Goal: Transaction & Acquisition: Purchase product/service

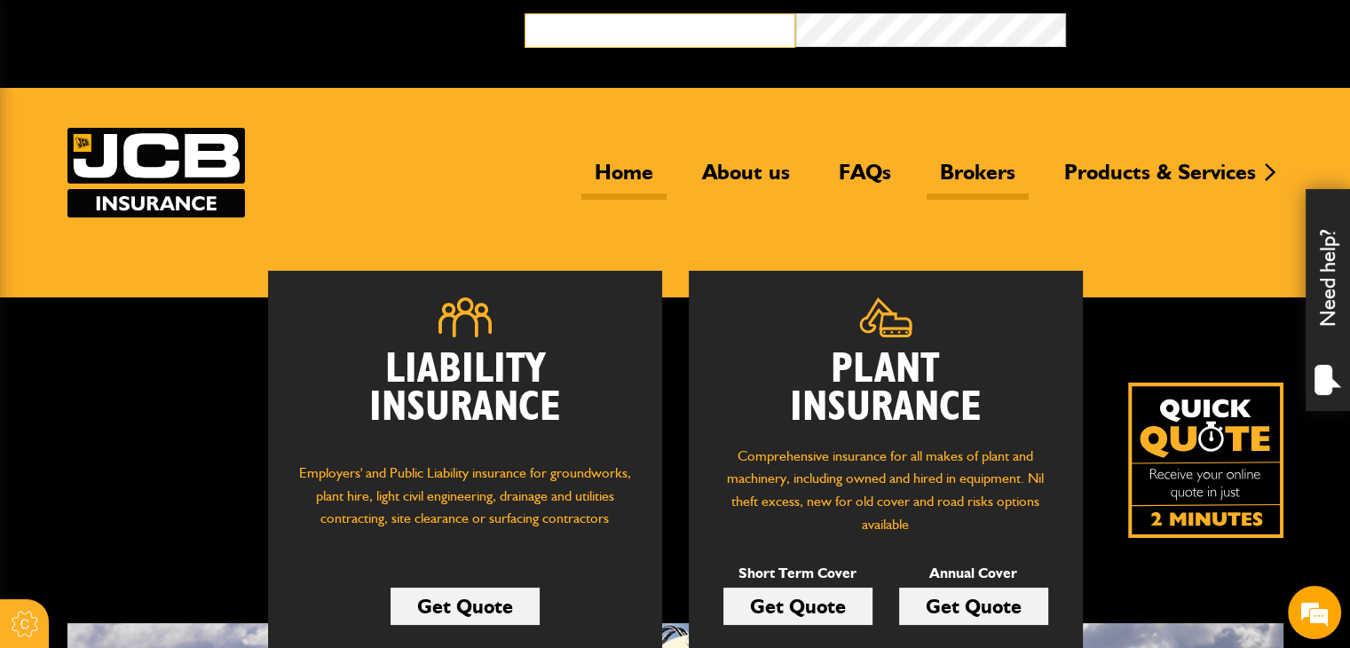
type input "**********"
click at [976, 165] on link "Brokers" at bounding box center [978, 179] width 102 height 41
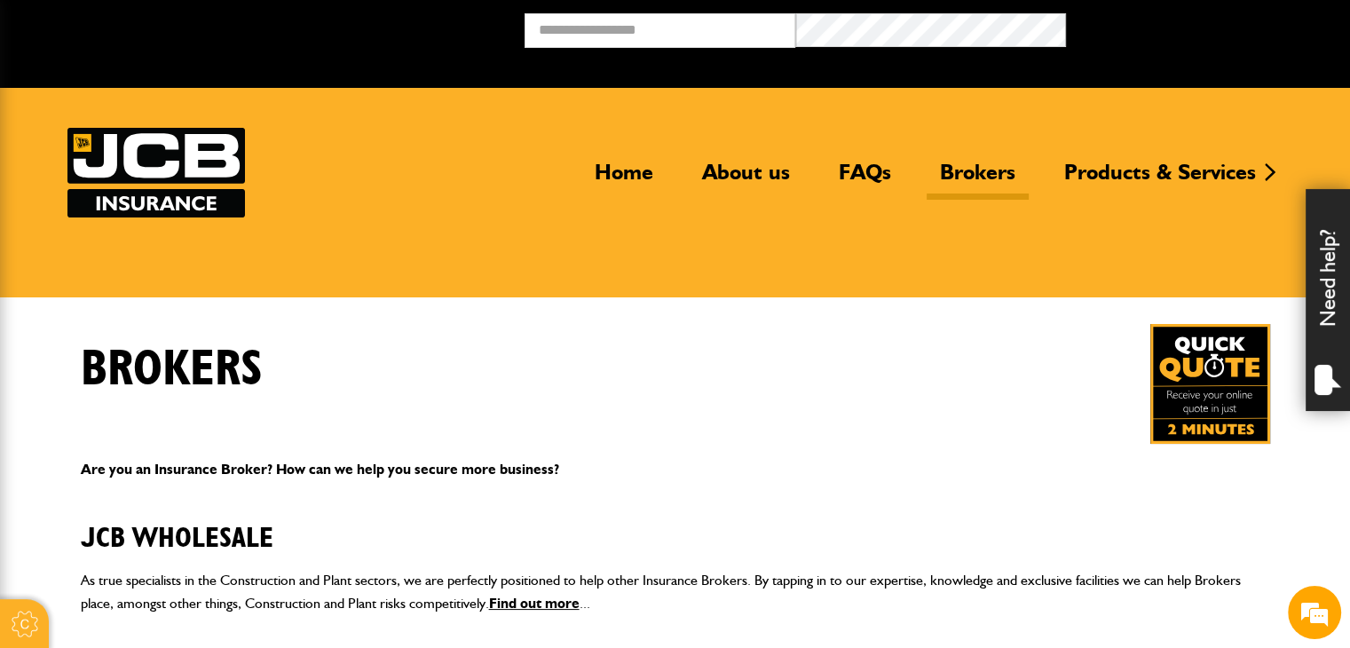
type input "**********"
click at [1066, 13] on button "Broker Login" at bounding box center [1201, 27] width 271 height 28
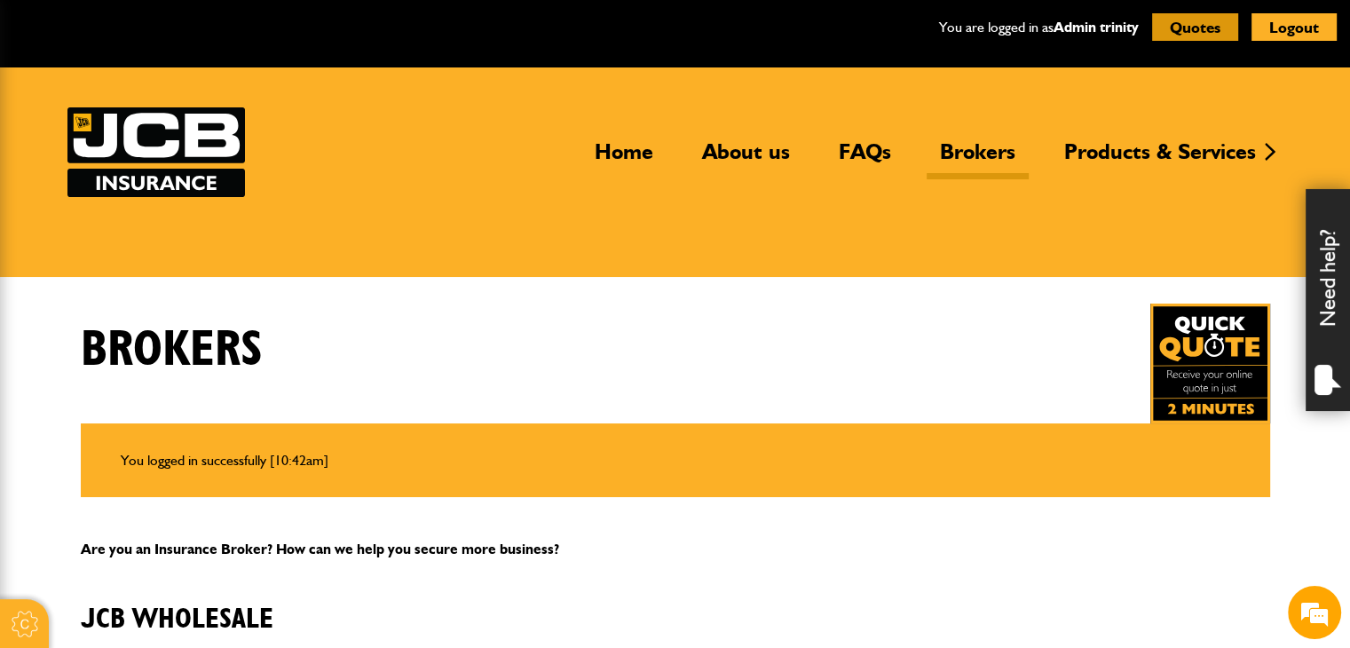
click at [1173, 32] on button "Quotes" at bounding box center [1195, 27] width 86 height 28
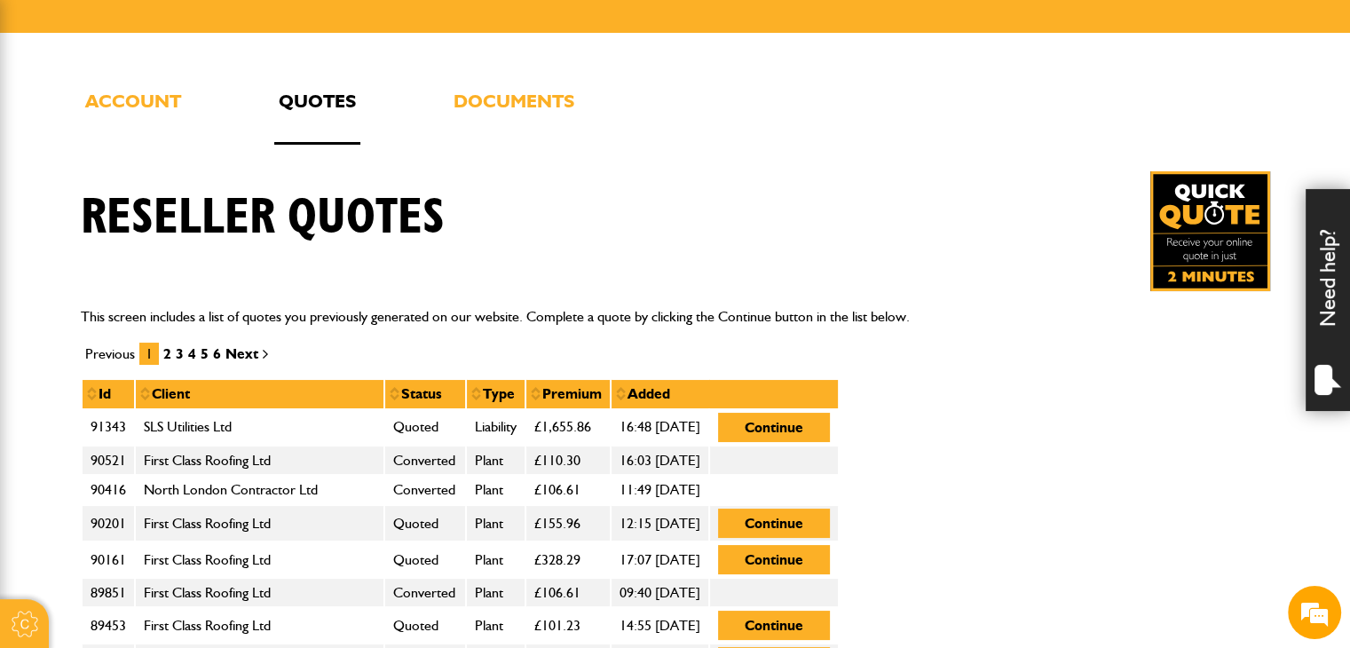
scroll to position [266, 0]
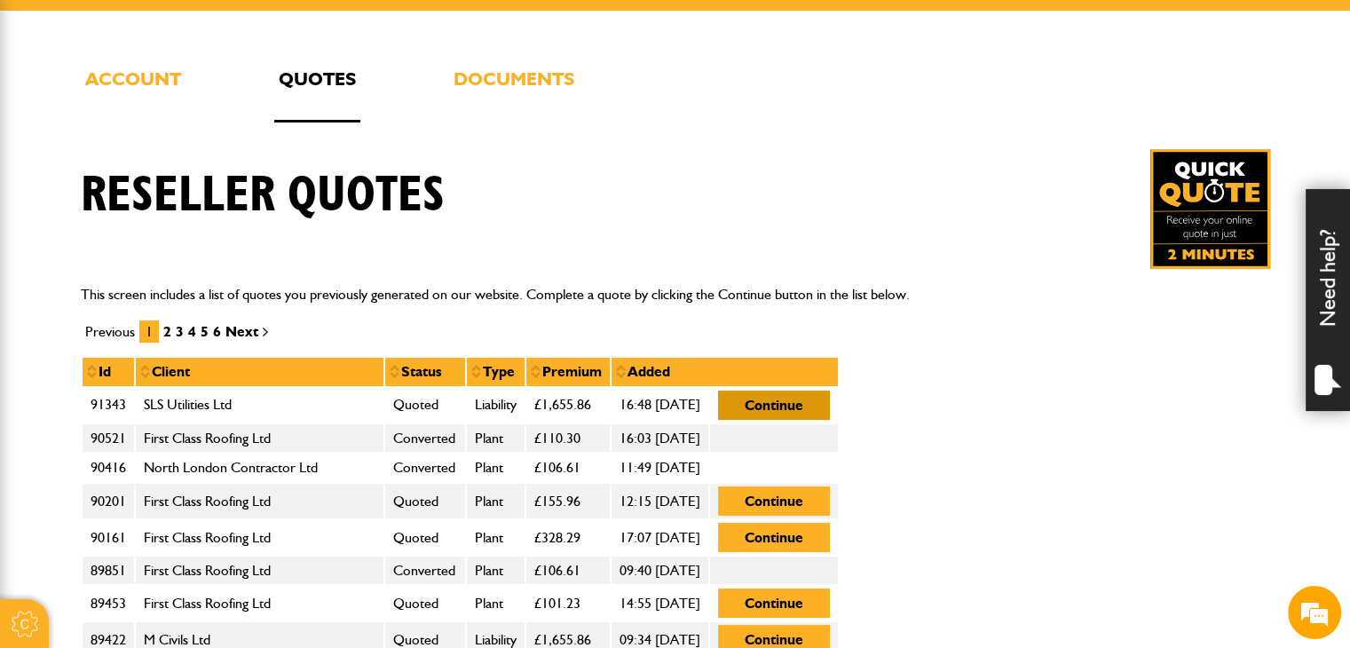
click at [830, 405] on button "Continue" at bounding box center [774, 405] width 112 height 29
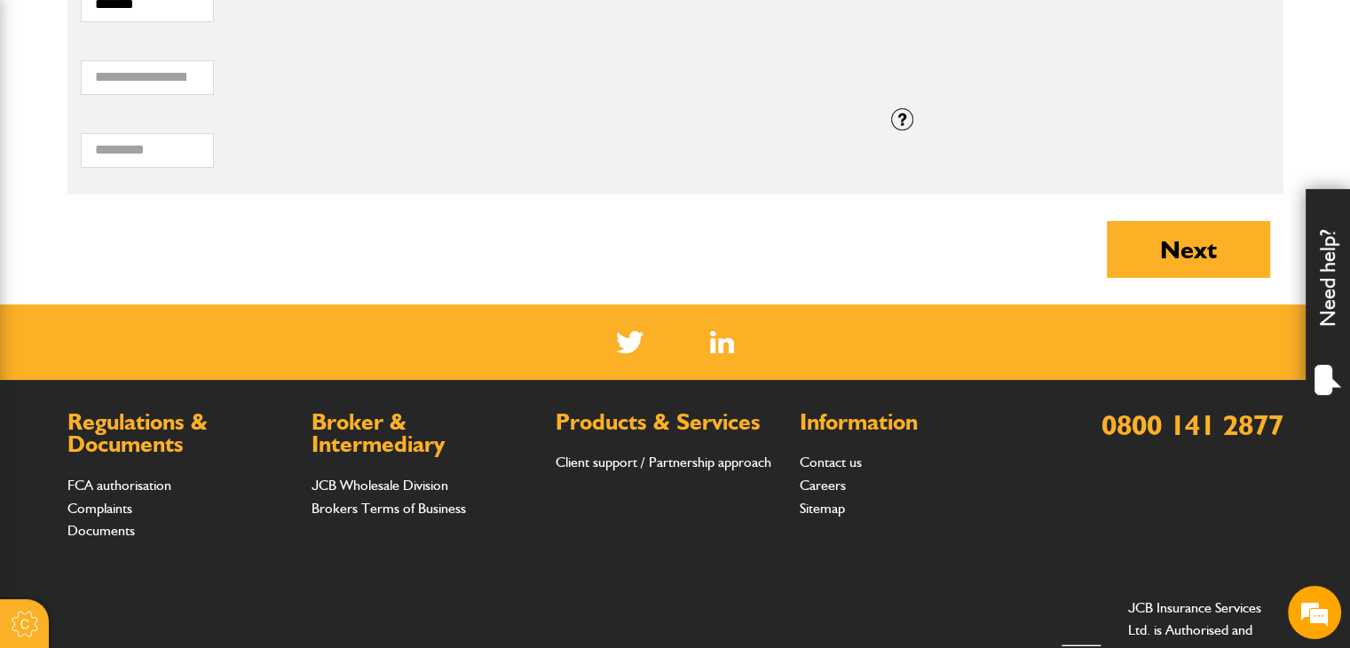
scroll to position [1277, 0]
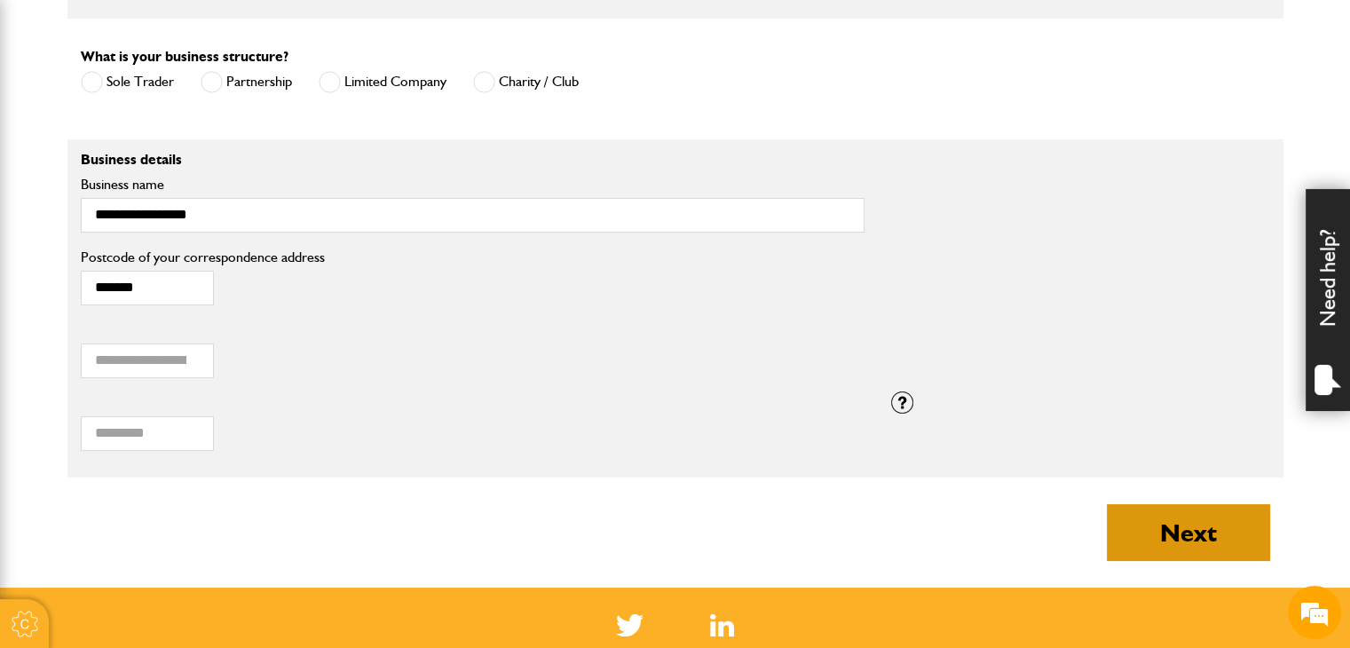
click at [1150, 519] on button "Next" at bounding box center [1188, 532] width 163 height 57
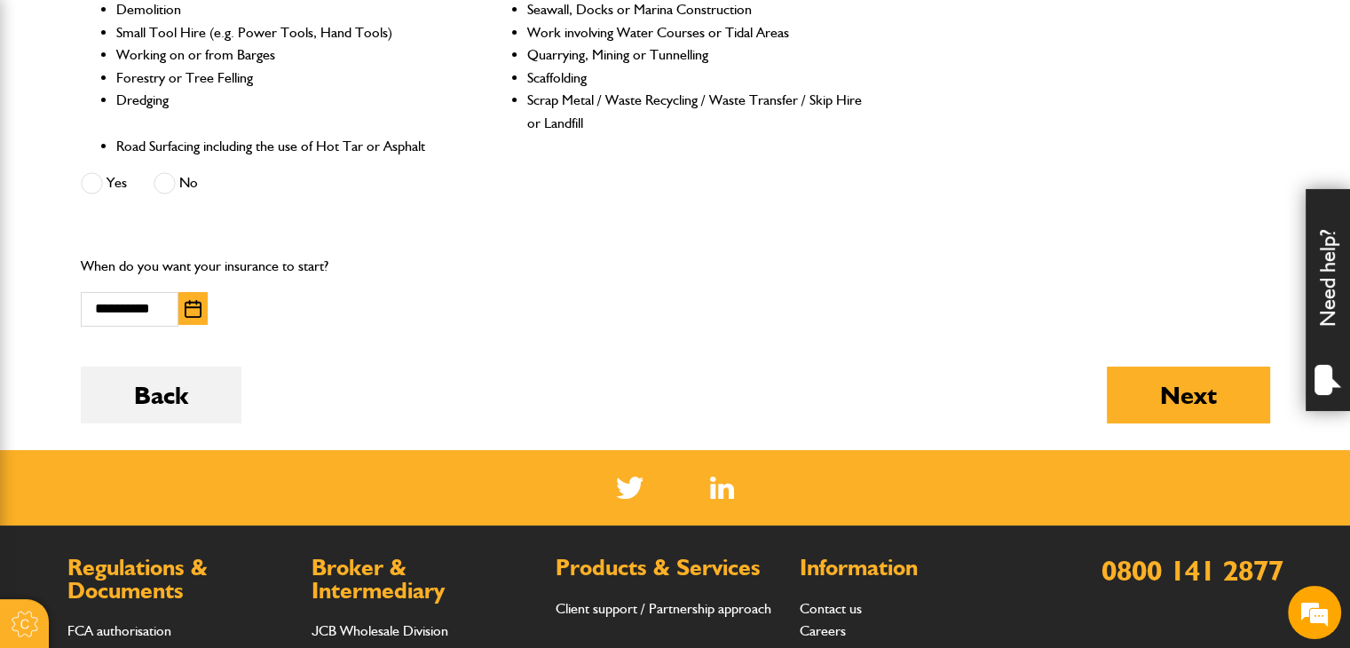
scroll to position [888, 0]
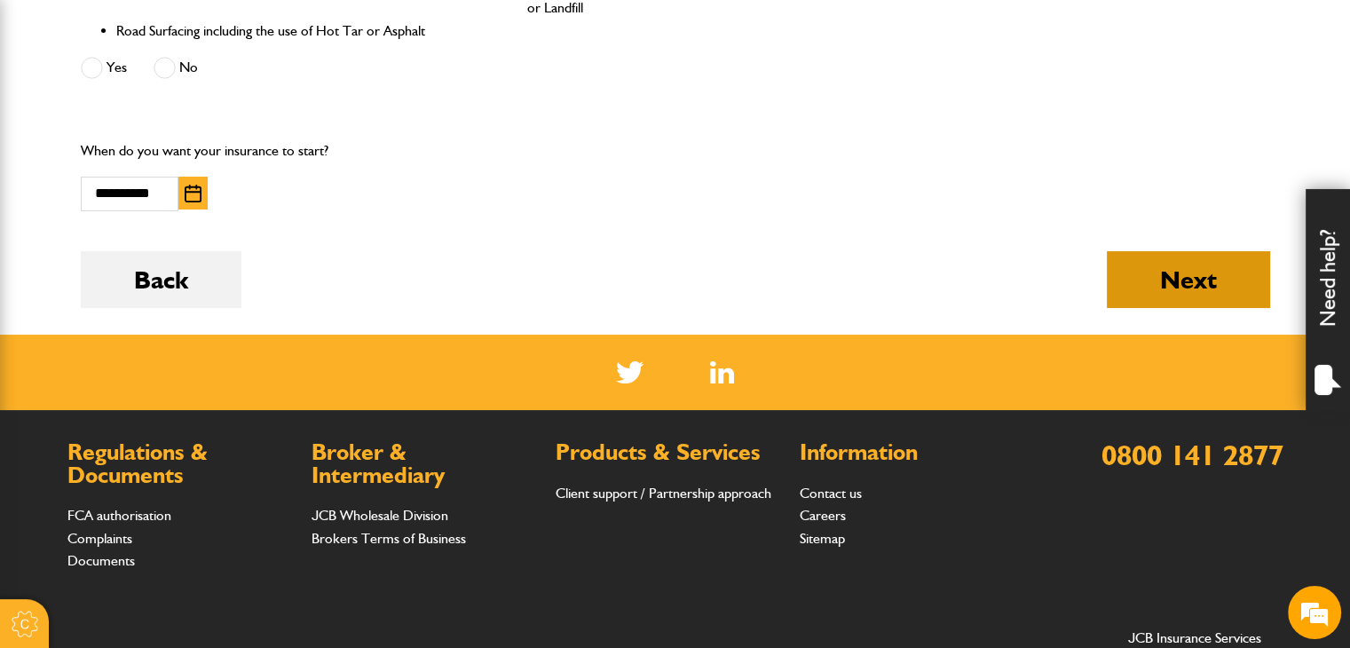
click at [1176, 284] on button "Next" at bounding box center [1188, 279] width 163 height 57
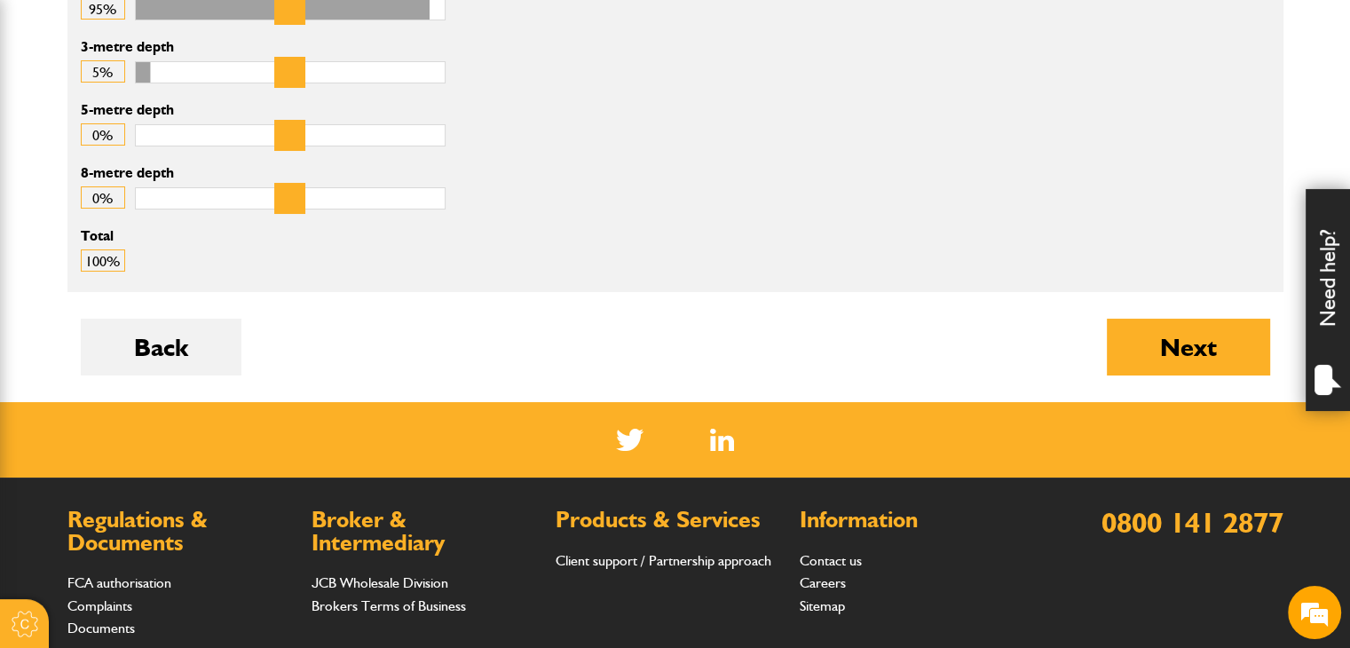
scroll to position [625, 0]
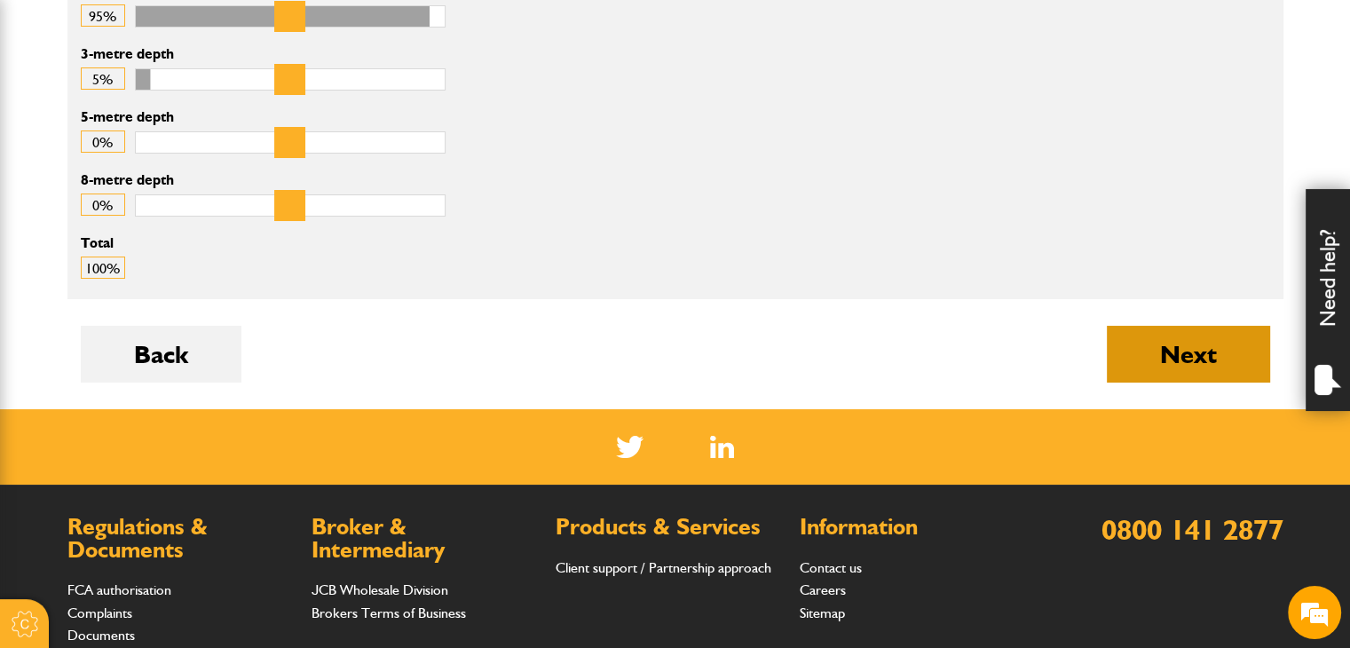
click at [1183, 348] on button "Next" at bounding box center [1188, 354] width 163 height 57
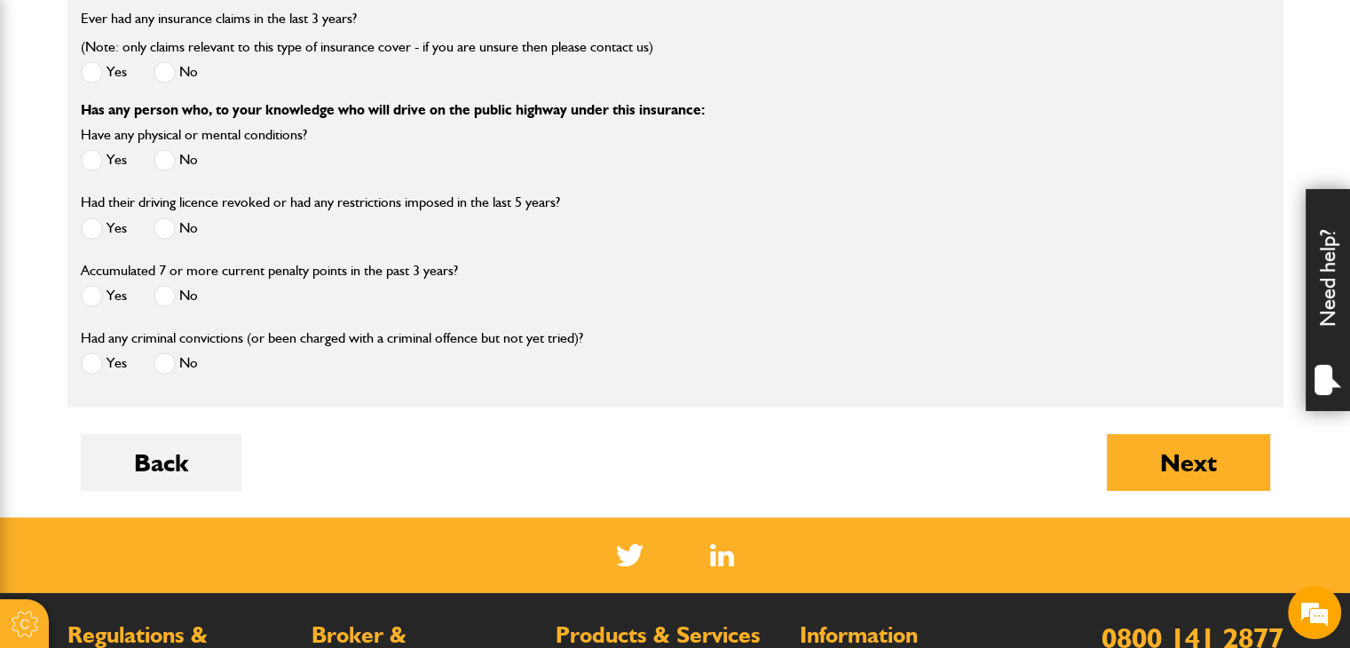
scroll to position [2841, 0]
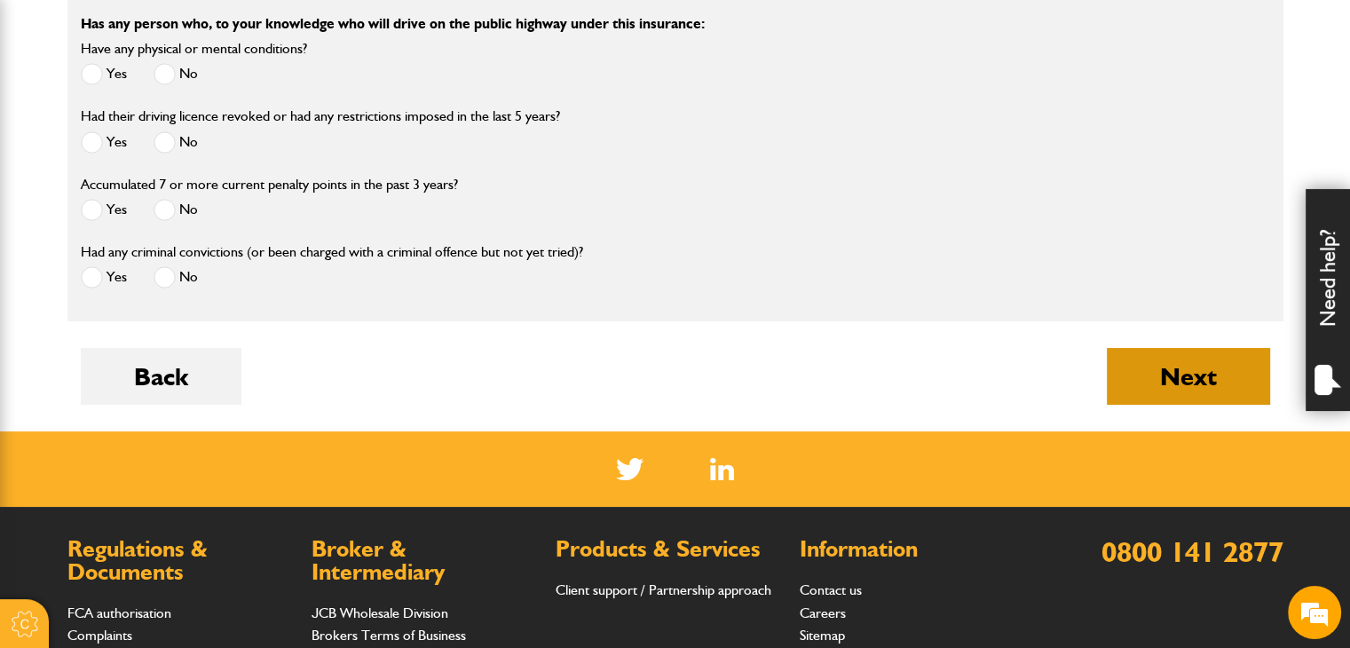
click at [1135, 366] on button "Next" at bounding box center [1188, 376] width 163 height 57
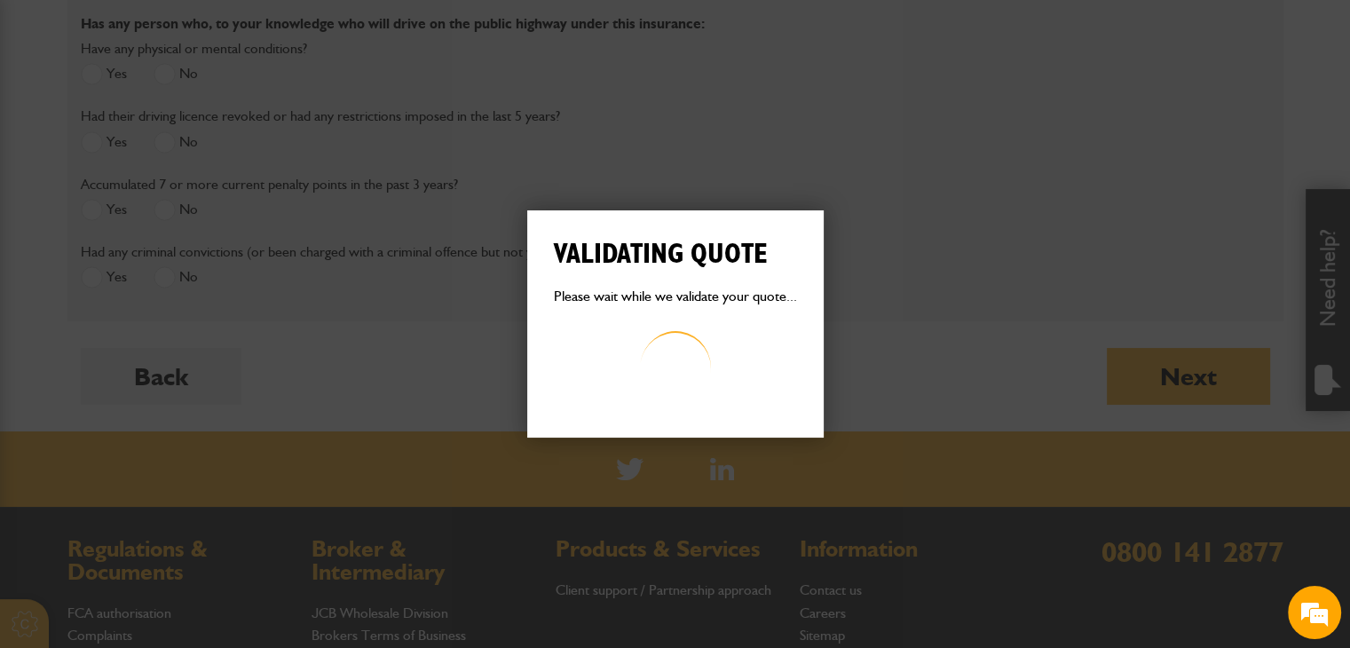
scroll to position [0, 0]
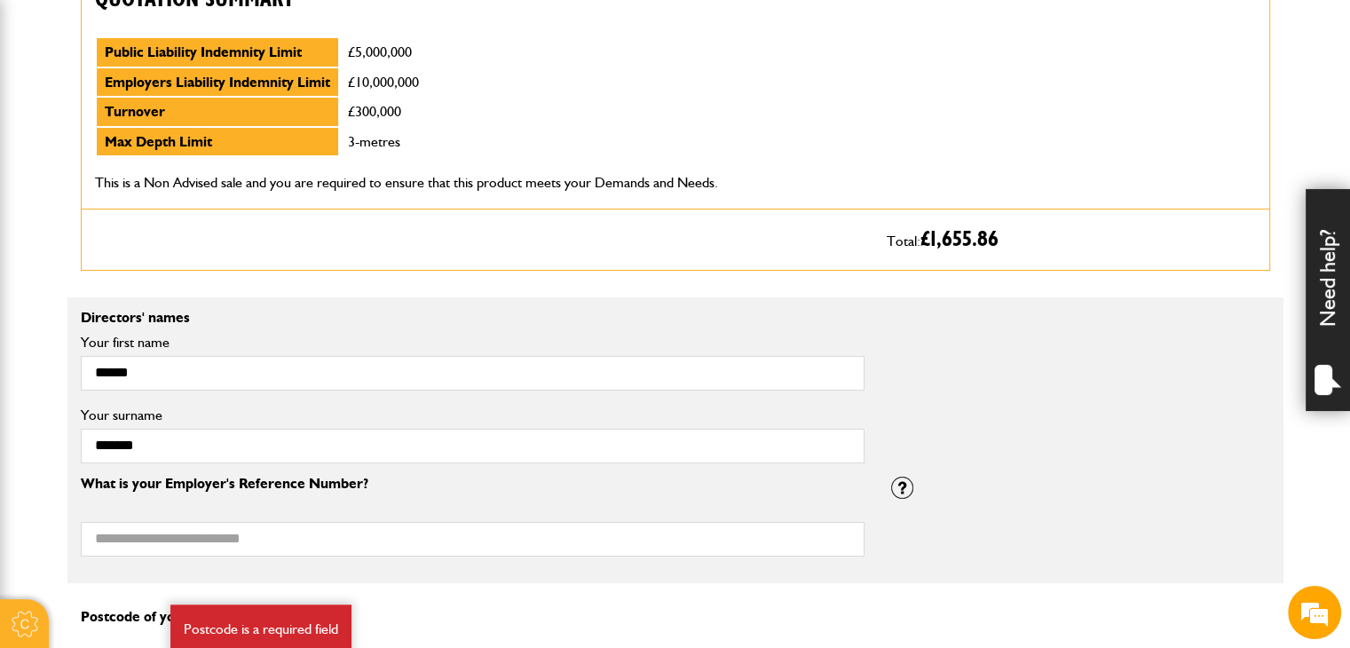
scroll to position [1243, 0]
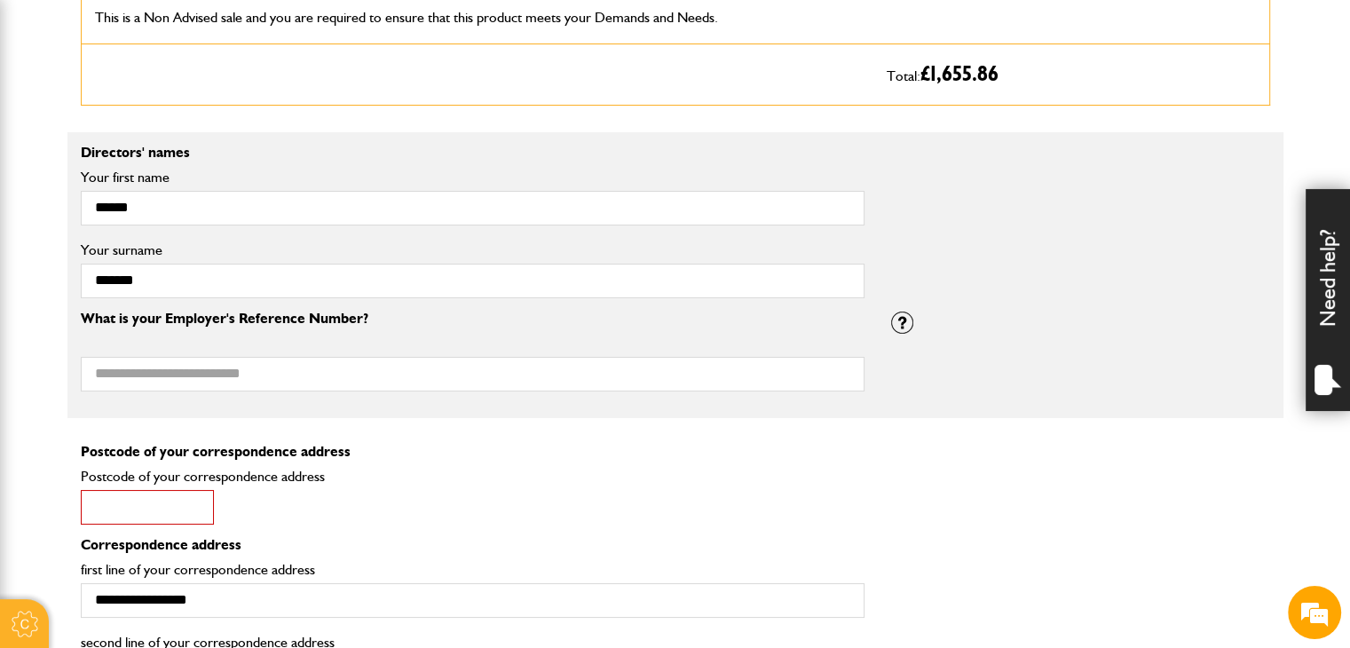
click at [152, 511] on input "Postcode of your correspondence address" at bounding box center [147, 507] width 133 height 35
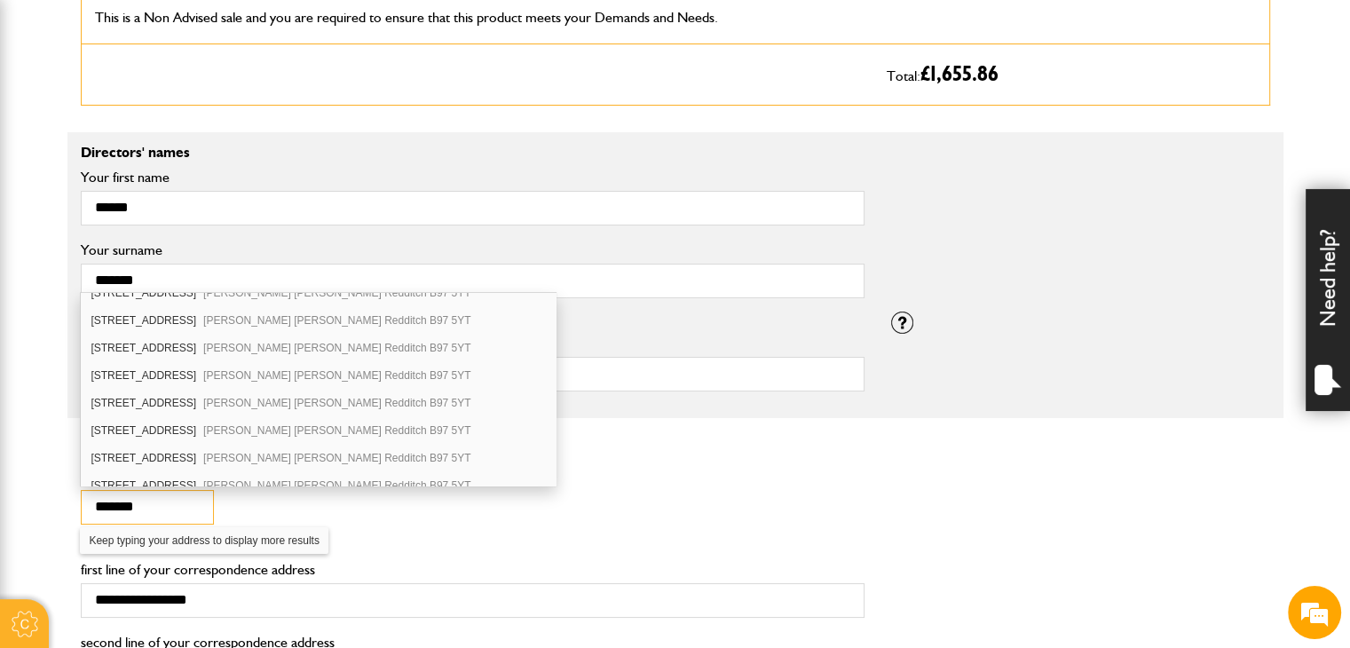
scroll to position [1843, 0]
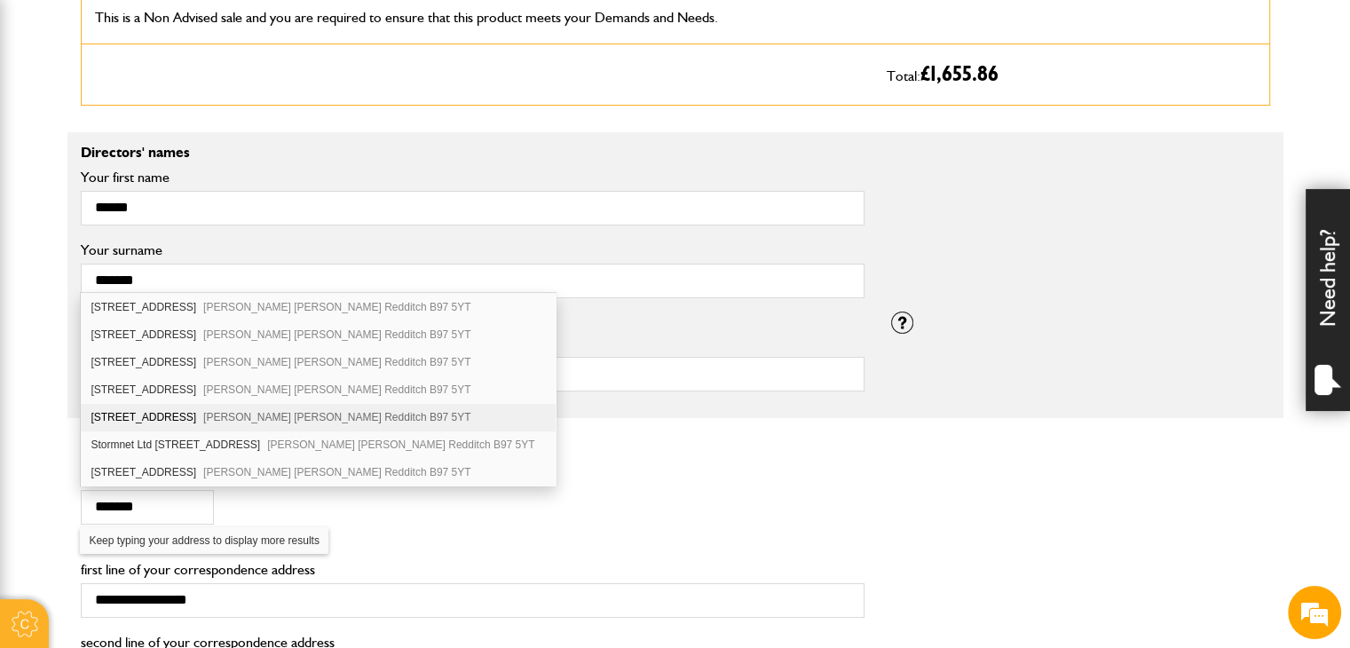
click at [259, 404] on div "131 Foxholes Lane Callow Hill Redditch B97 5YT" at bounding box center [318, 418] width 474 height 28
type input "*******"
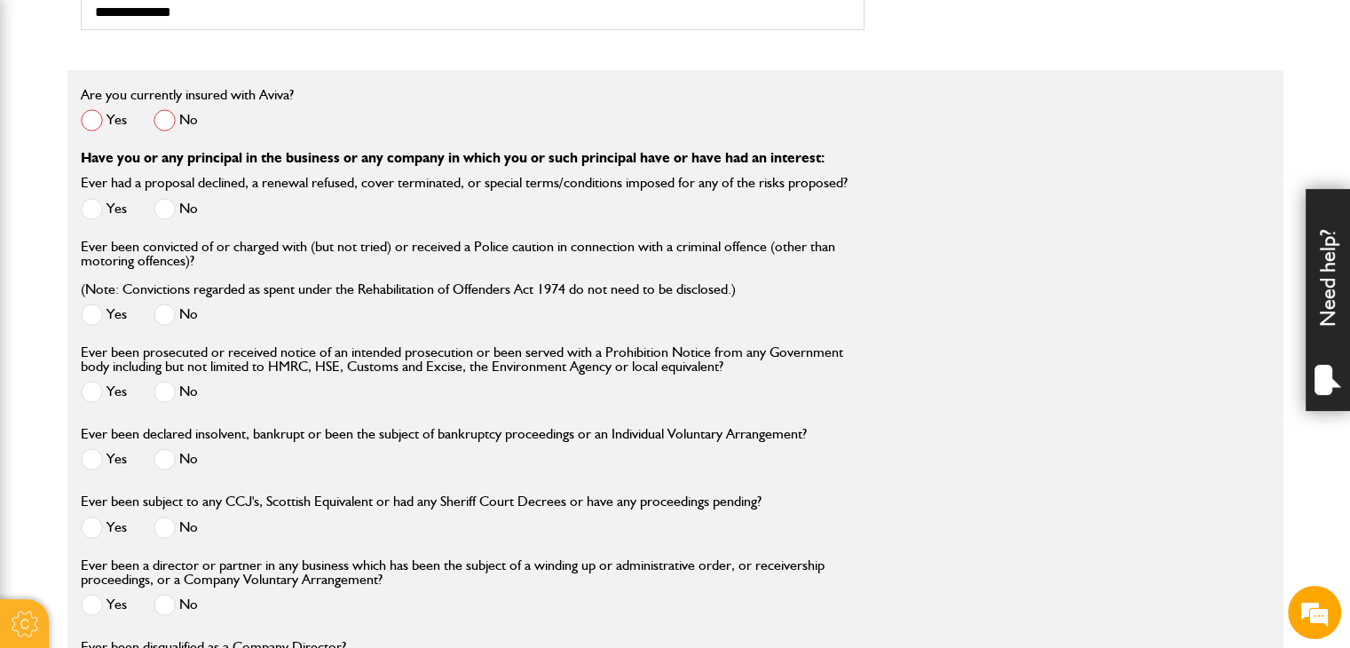
scroll to position [2131, 0]
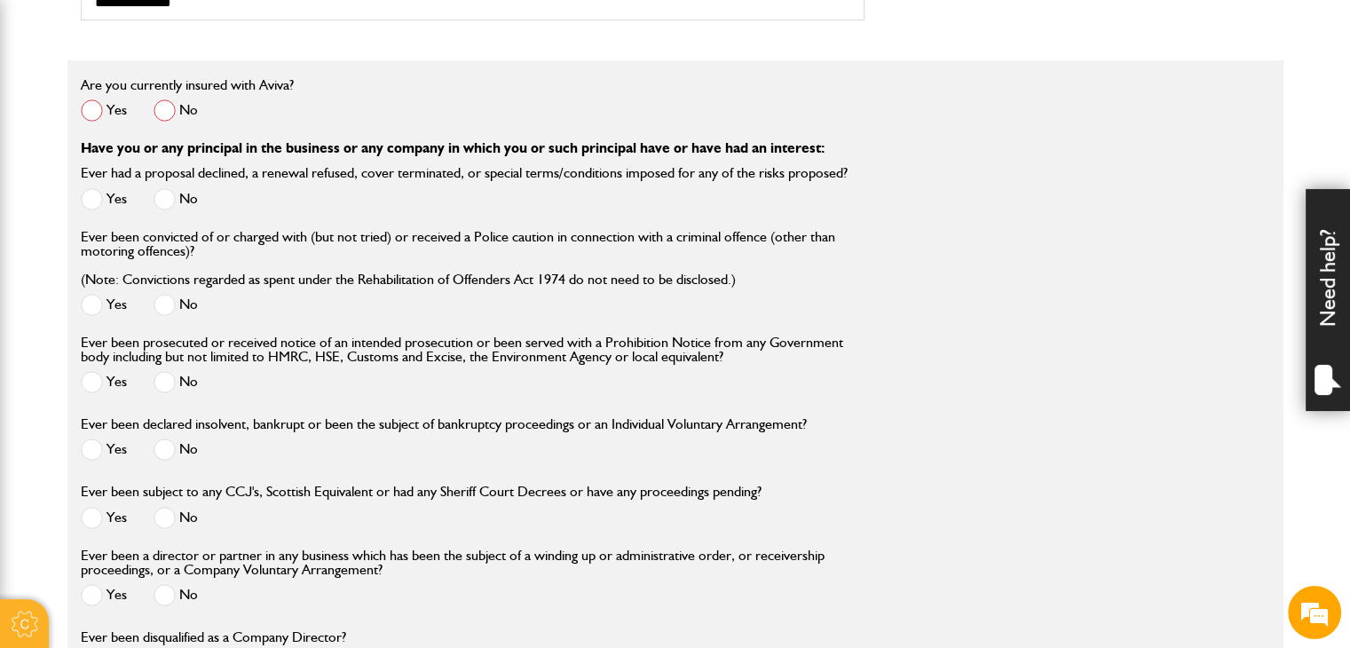
click at [165, 104] on span at bounding box center [165, 110] width 22 height 22
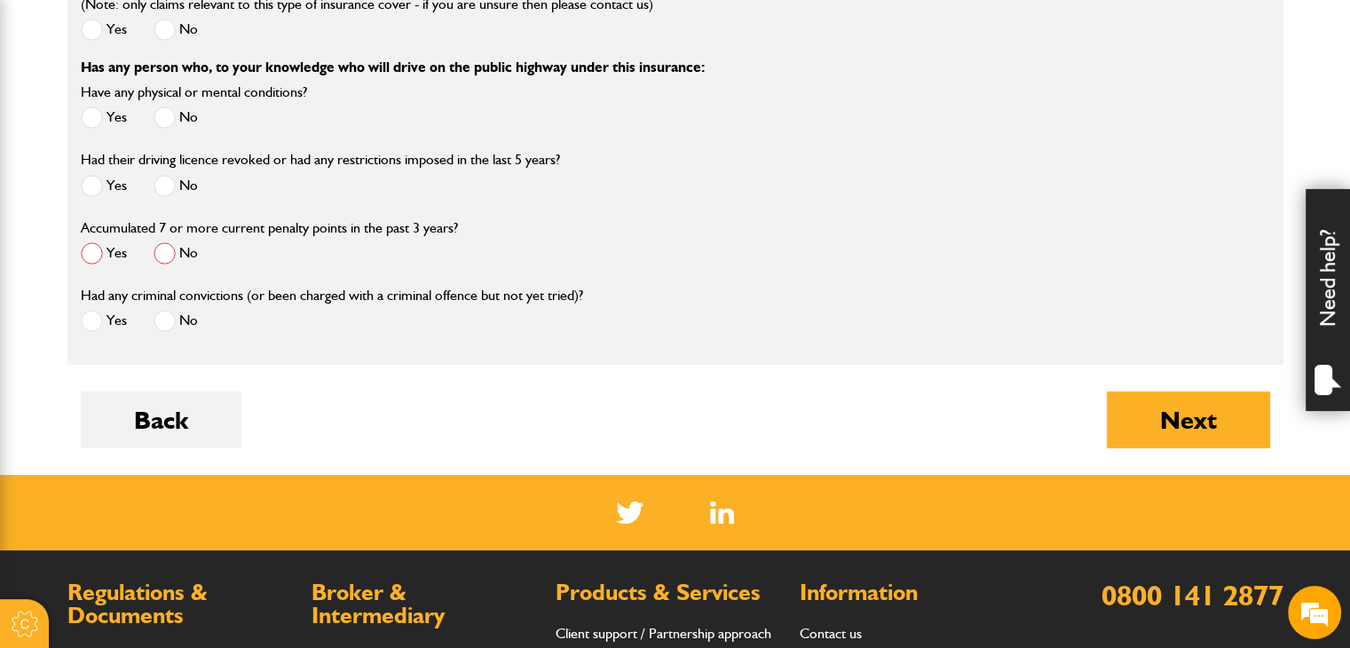
scroll to position [3018, 0]
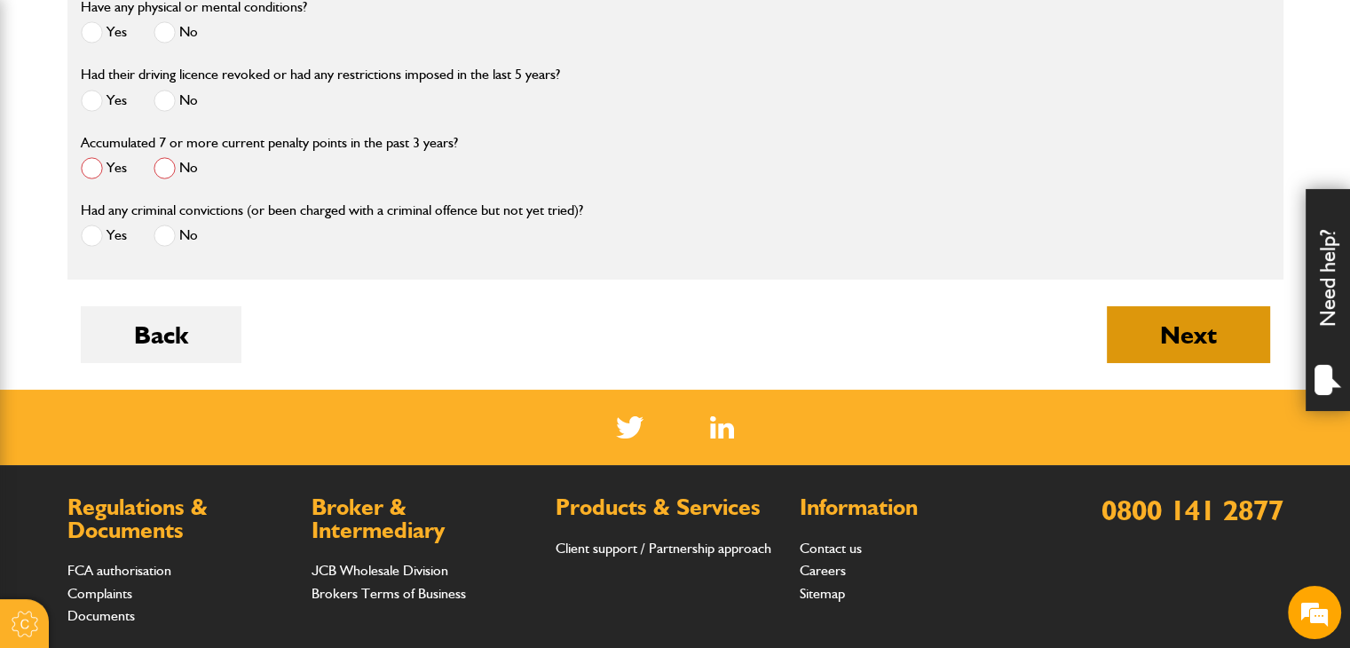
click at [1159, 360] on button "Next" at bounding box center [1188, 334] width 163 height 57
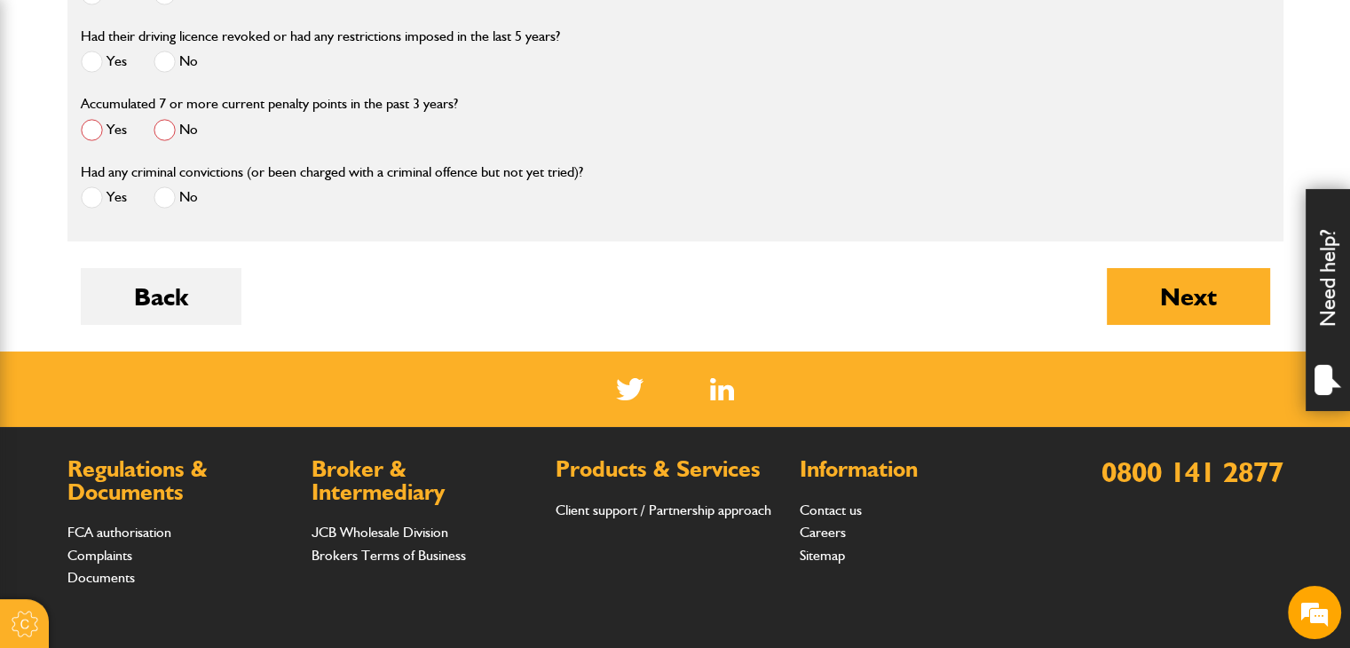
scroll to position [3018, 0]
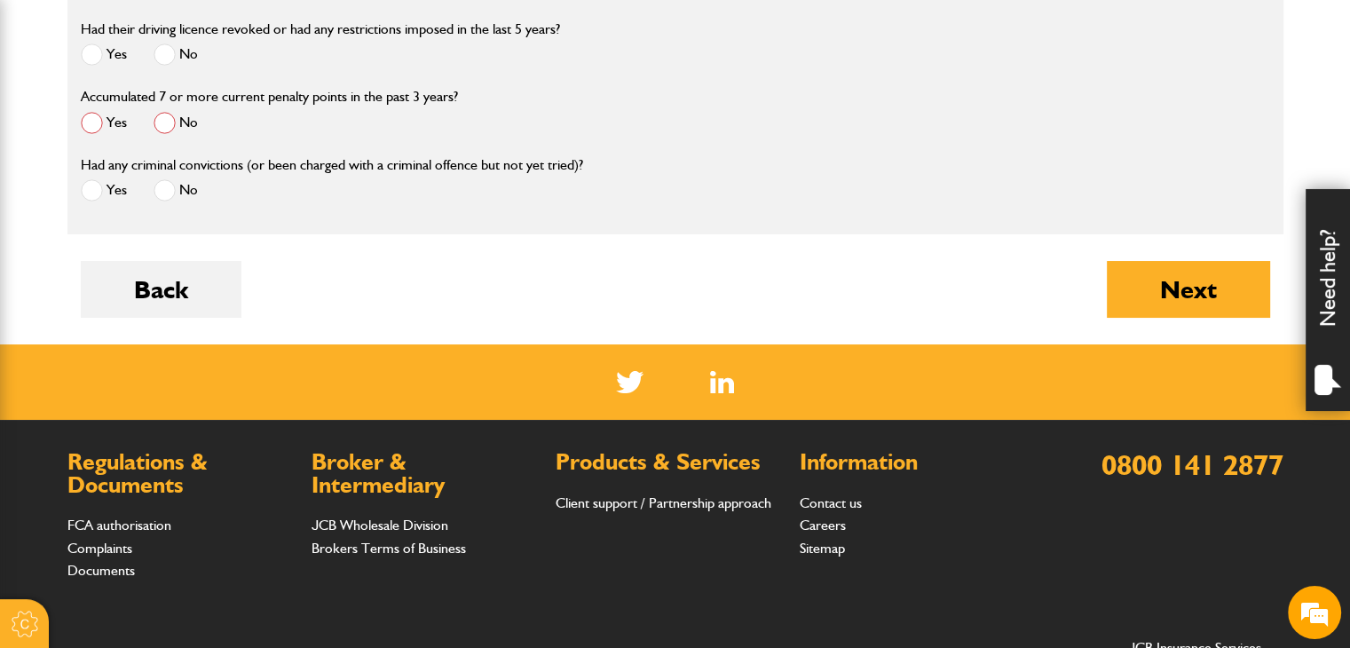
click at [164, 128] on span at bounding box center [165, 123] width 22 height 22
click at [1208, 293] on button "Next" at bounding box center [1188, 289] width 163 height 57
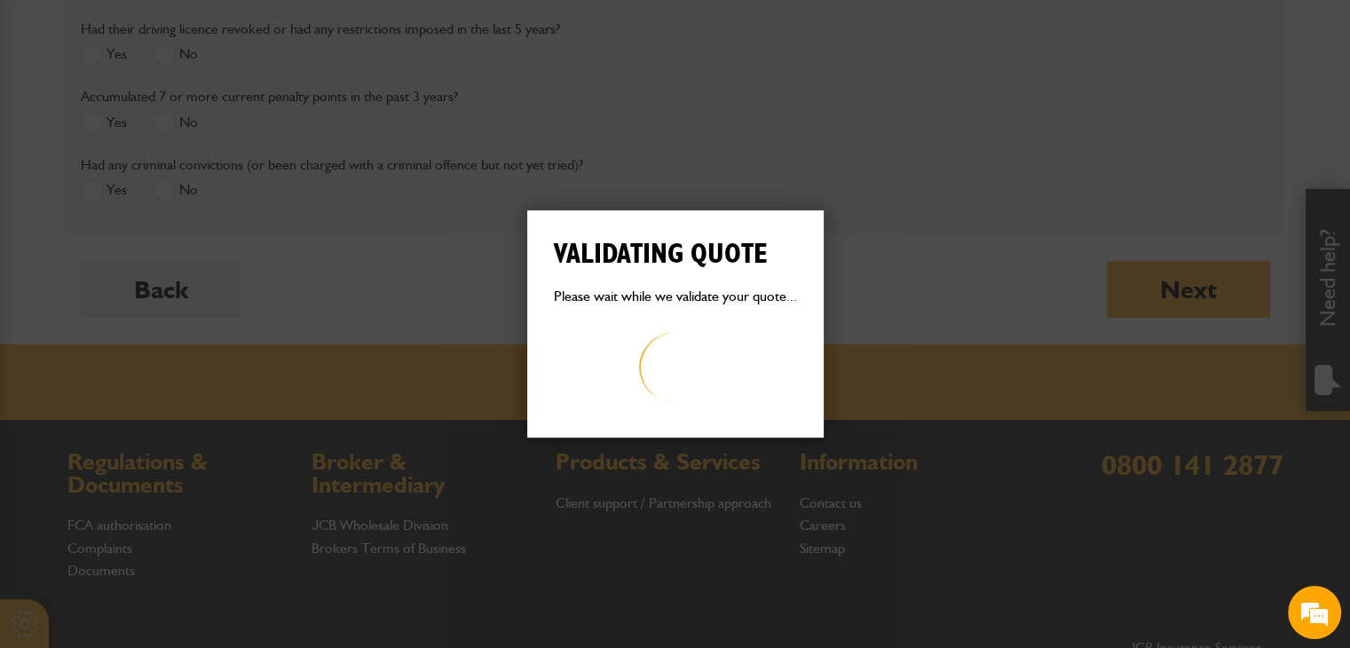
scroll to position [0, 0]
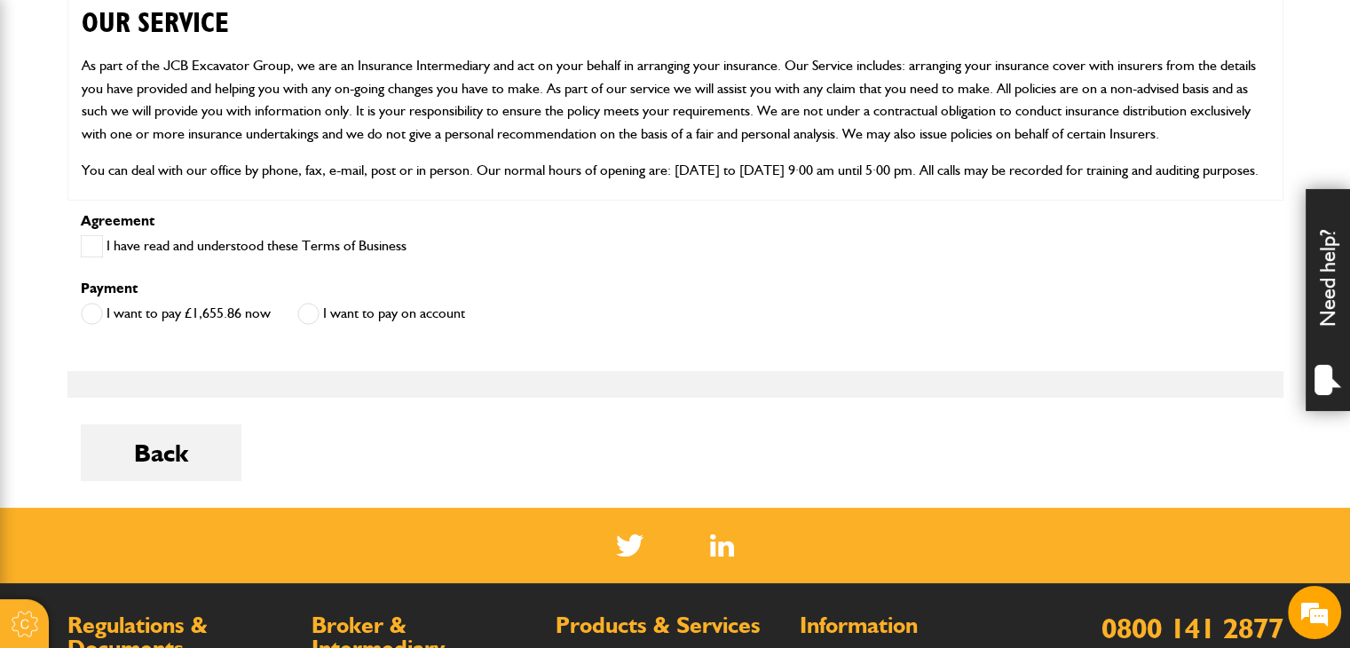
scroll to position [977, 0]
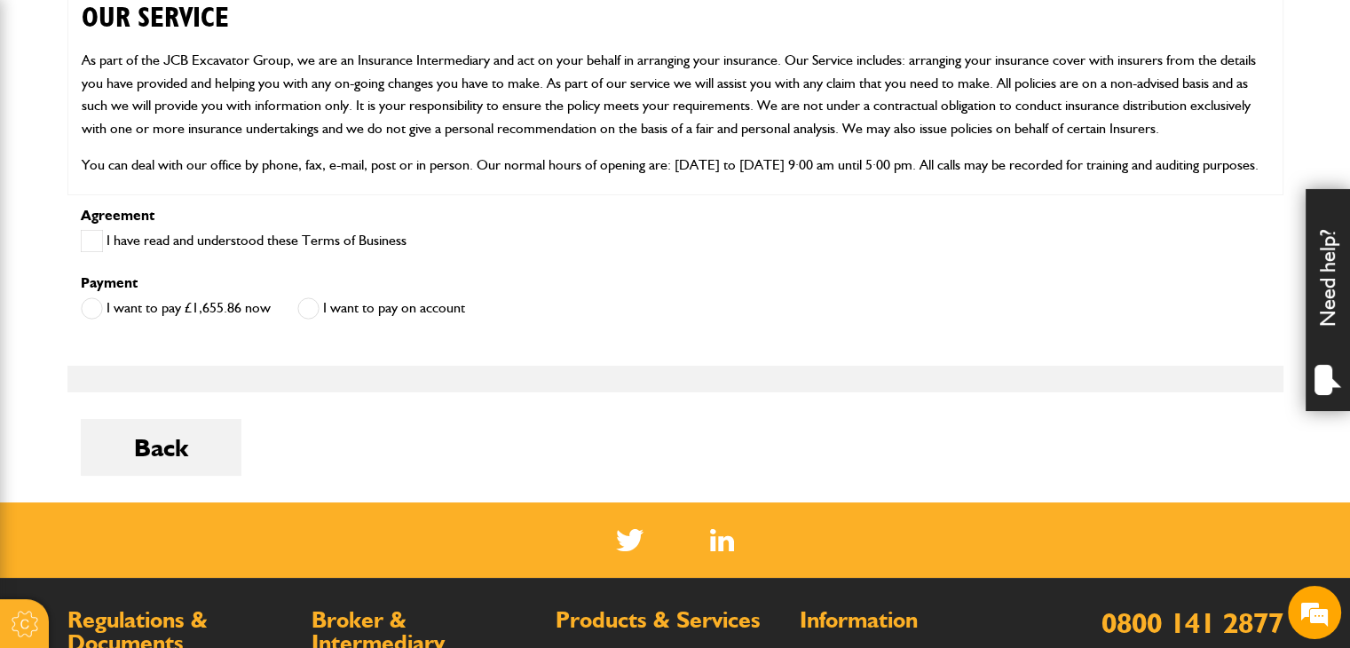
click at [384, 310] on label "I want to pay on account" at bounding box center [381, 308] width 168 height 22
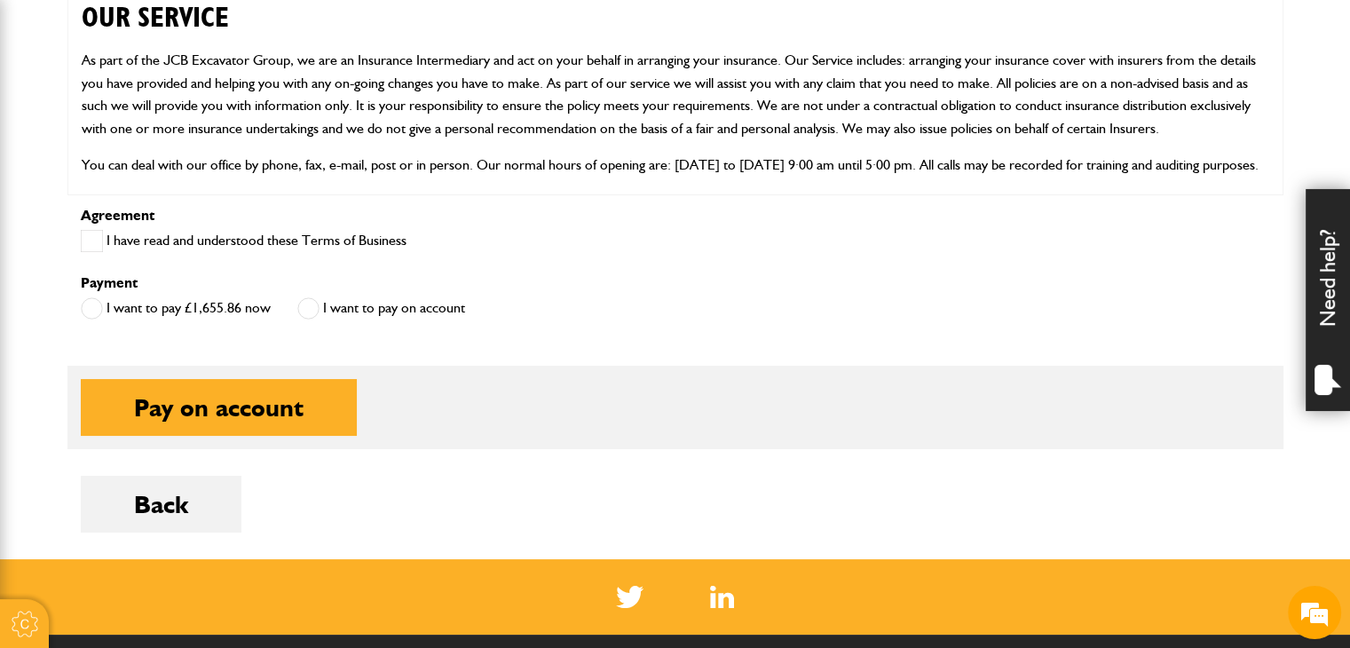
click at [306, 246] on label "I have read and understood these Terms of Business" at bounding box center [244, 241] width 326 height 22
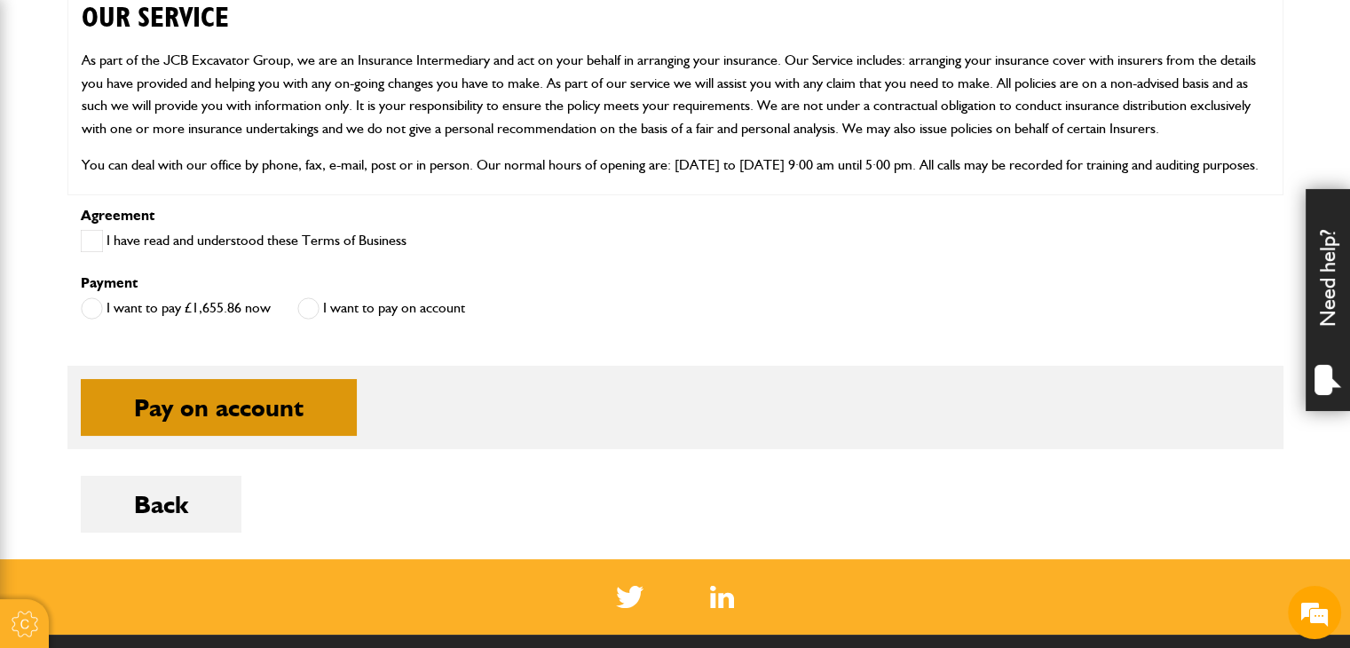
click at [274, 399] on button "Pay on account" at bounding box center [219, 407] width 276 height 57
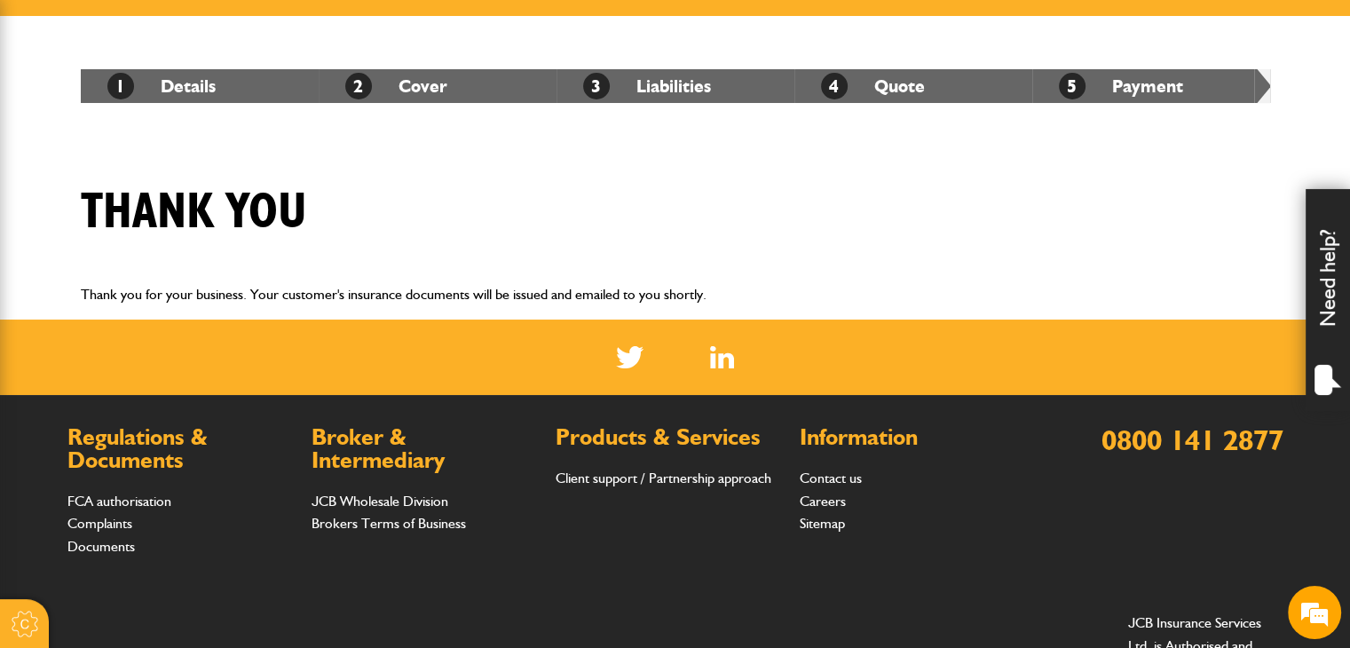
scroll to position [172, 0]
